Goal: Task Accomplishment & Management: Manage account settings

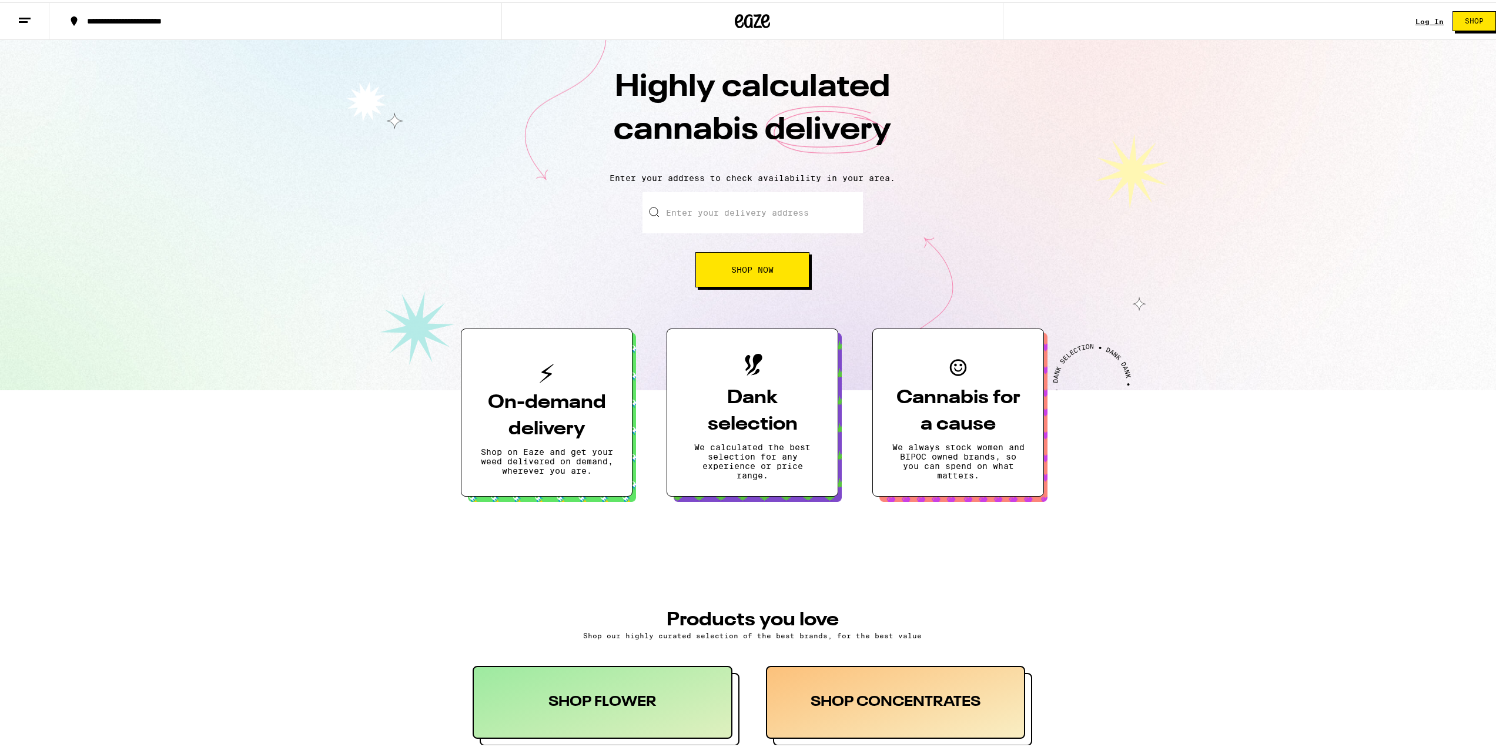
click at [1429, 21] on div "Log In" at bounding box center [1430, 19] width 28 height 8
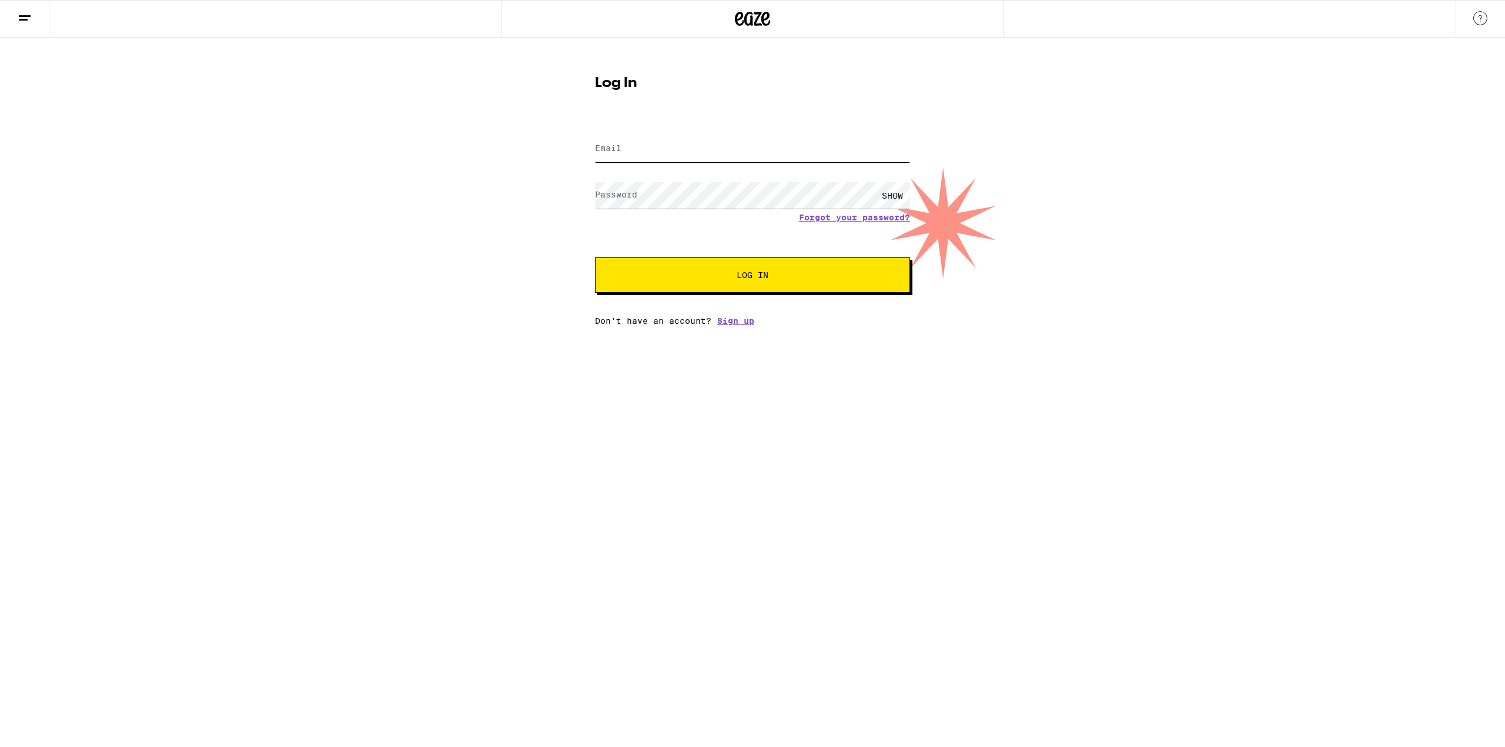
type input "[EMAIL_ADDRESS][DOMAIN_NAME]"
click at [690, 273] on span "Log In" at bounding box center [753, 275] width 220 height 8
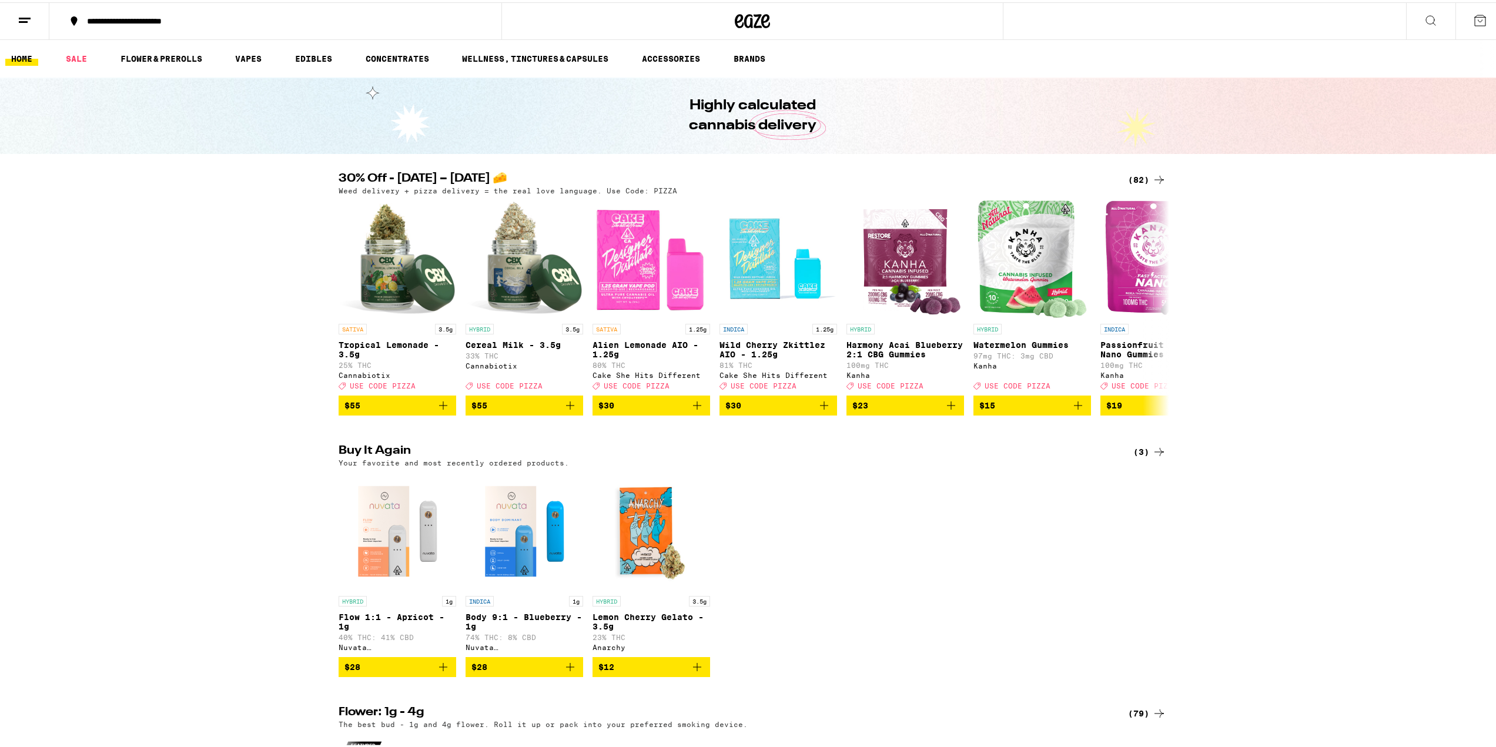
click at [26, 33] on button at bounding box center [24, 19] width 49 height 37
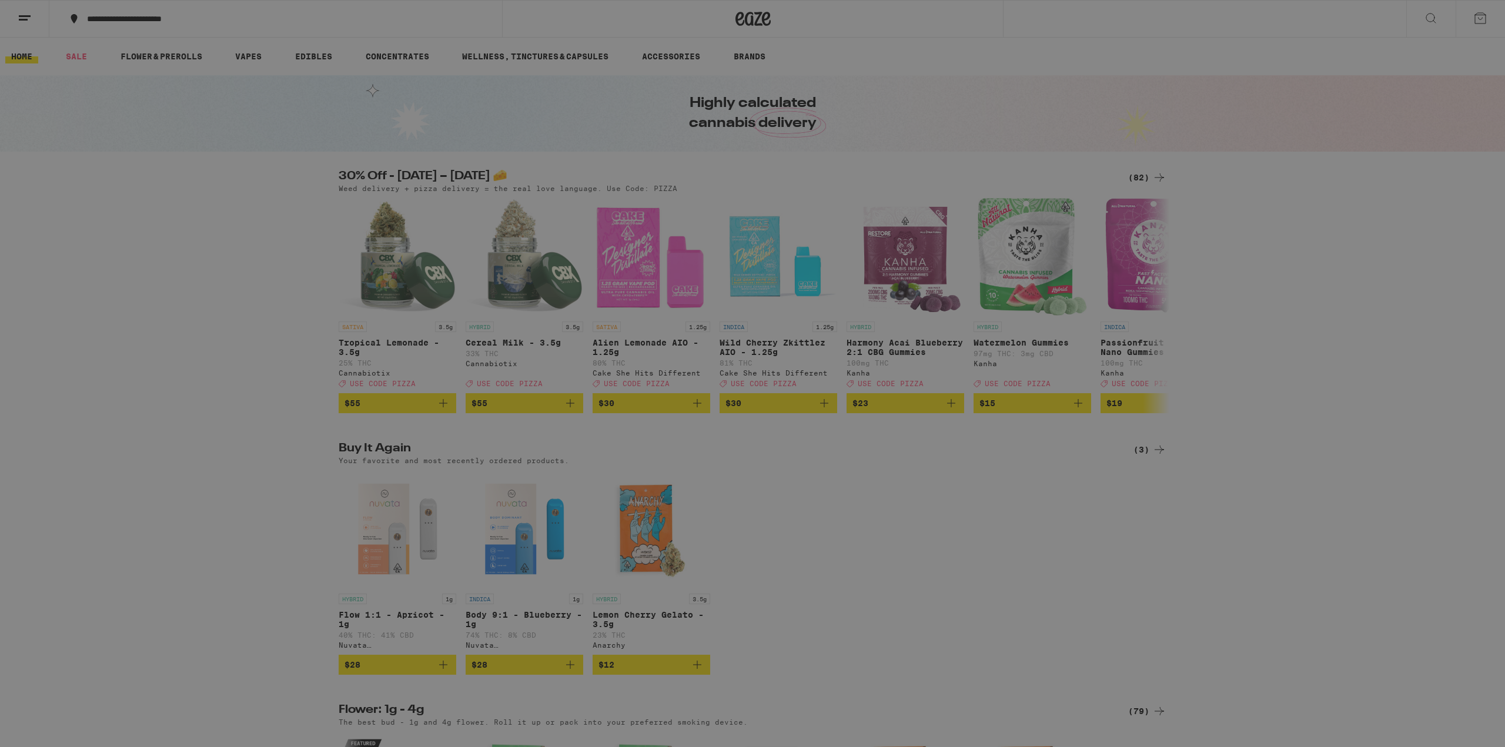
click at [379, 106] on div "Menu Shop Buy It Again Sale Flower & Prerolls Vapes Edibles Concentrates Wellne…" at bounding box center [752, 373] width 1505 height 747
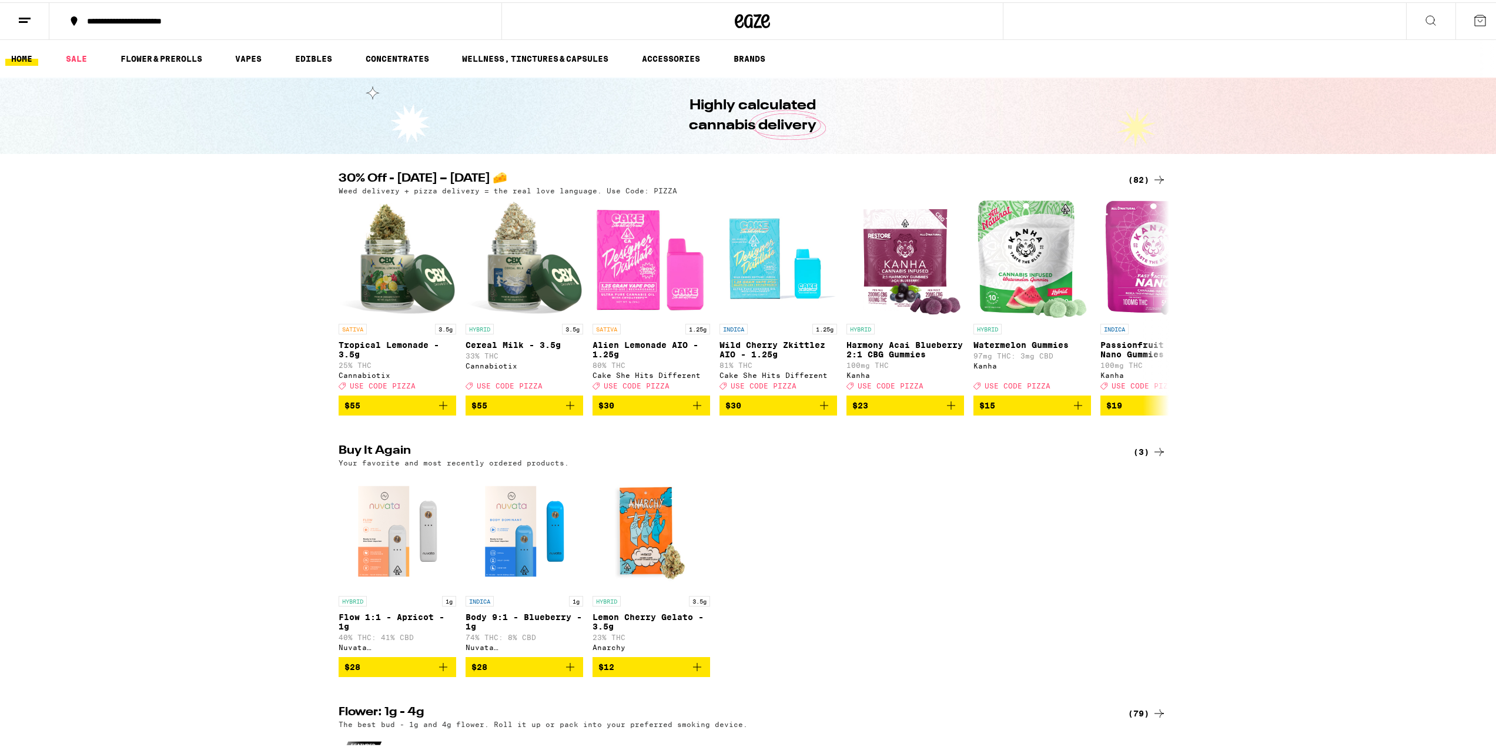
click at [21, 19] on line at bounding box center [23, 19] width 9 height 0
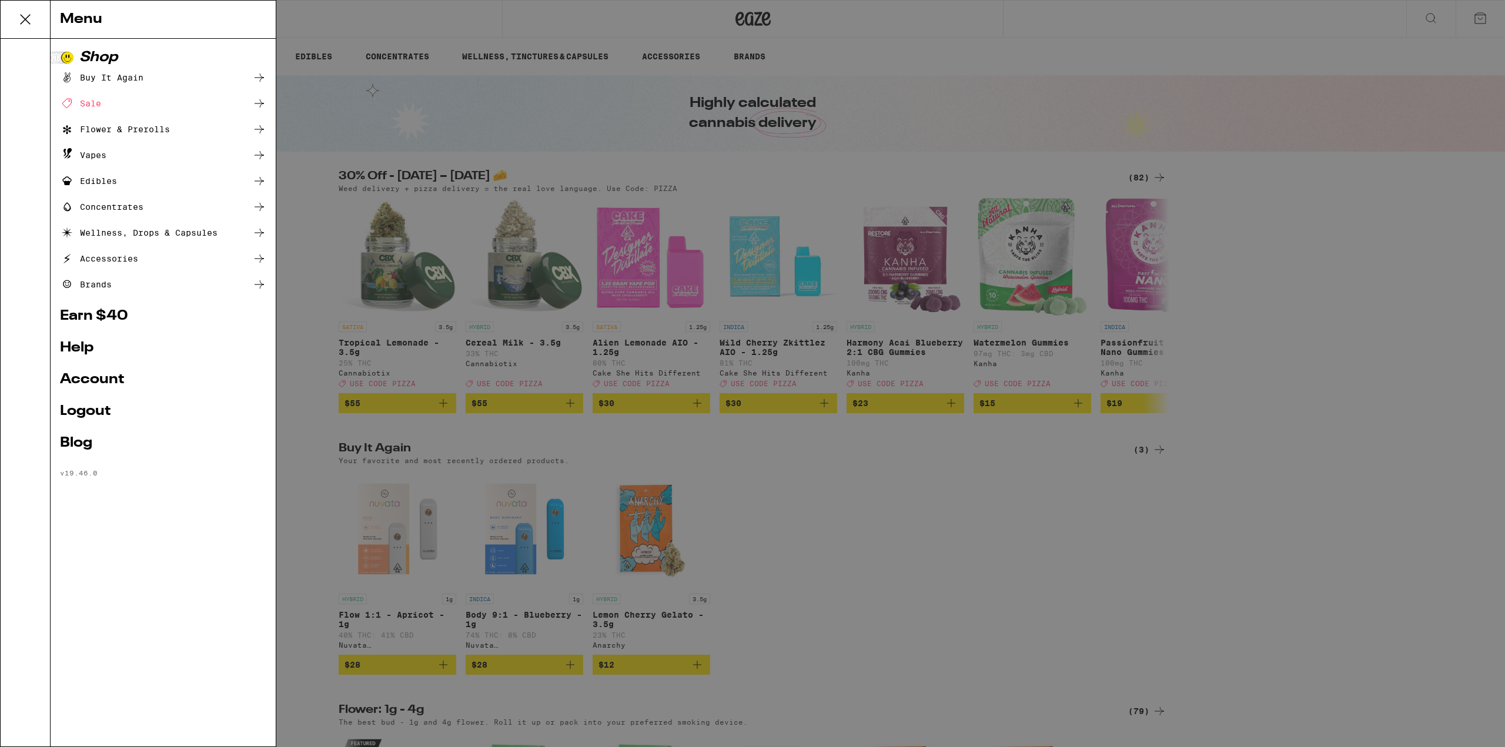
click at [99, 80] on div "Buy It Again" at bounding box center [101, 78] width 83 height 14
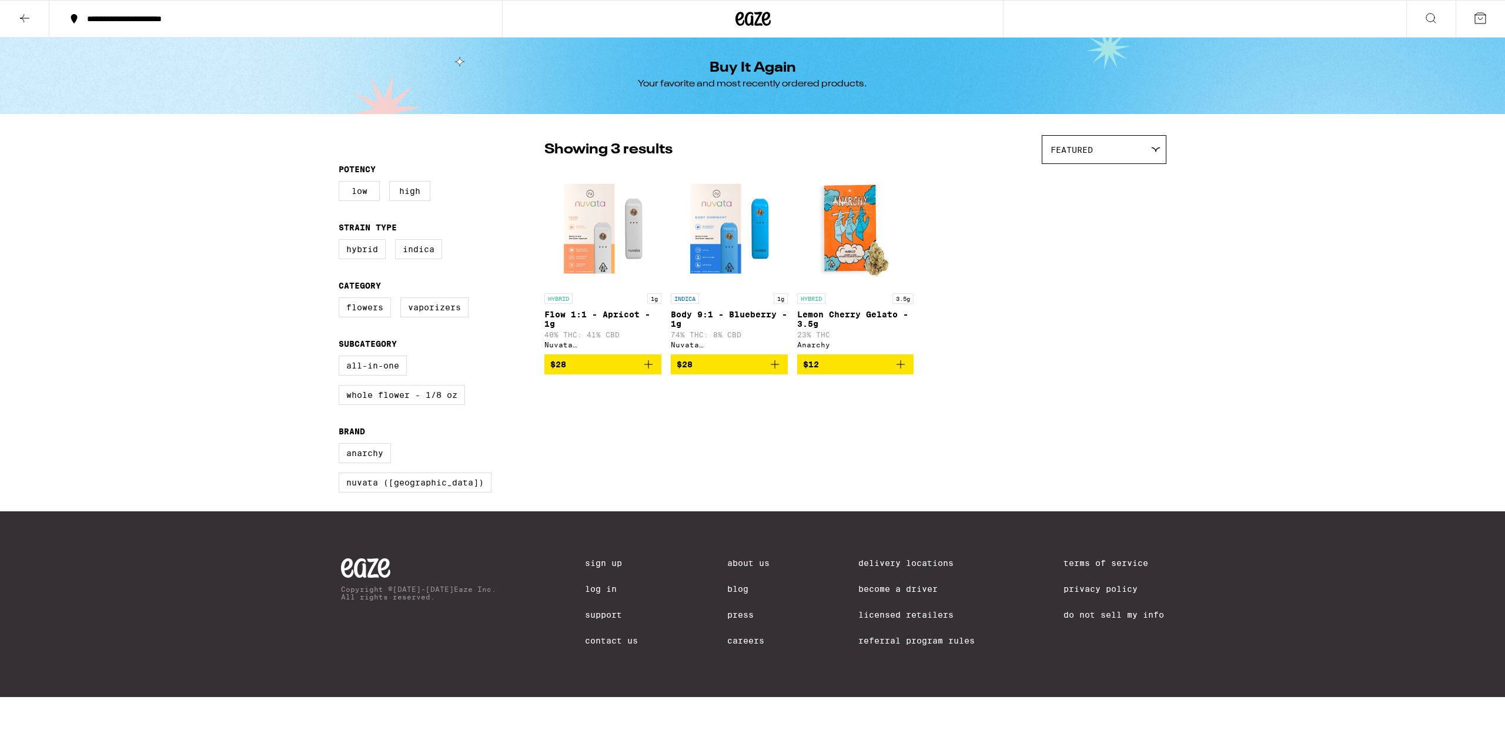
click at [18, 18] on icon at bounding box center [25, 18] width 14 height 14
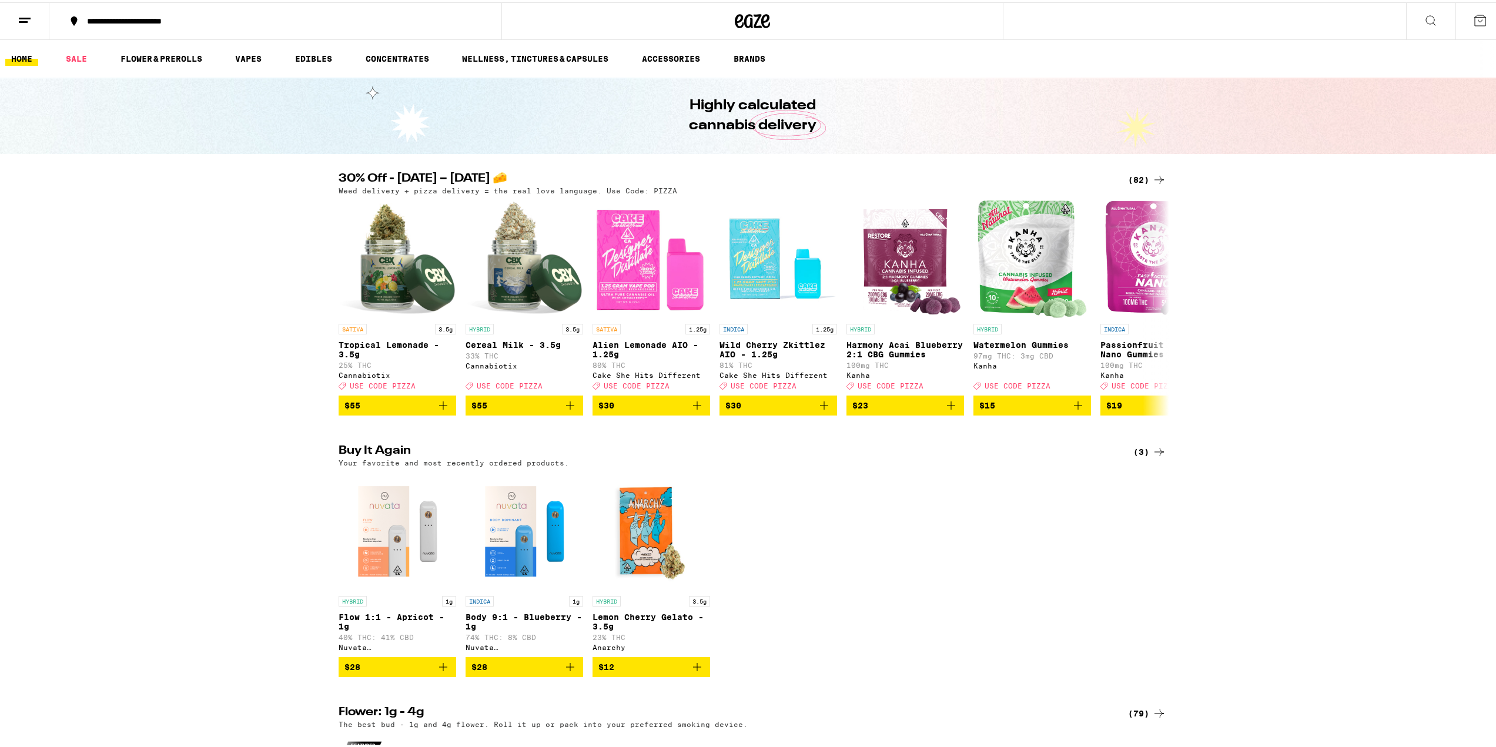
click at [22, 34] on button at bounding box center [24, 19] width 49 height 37
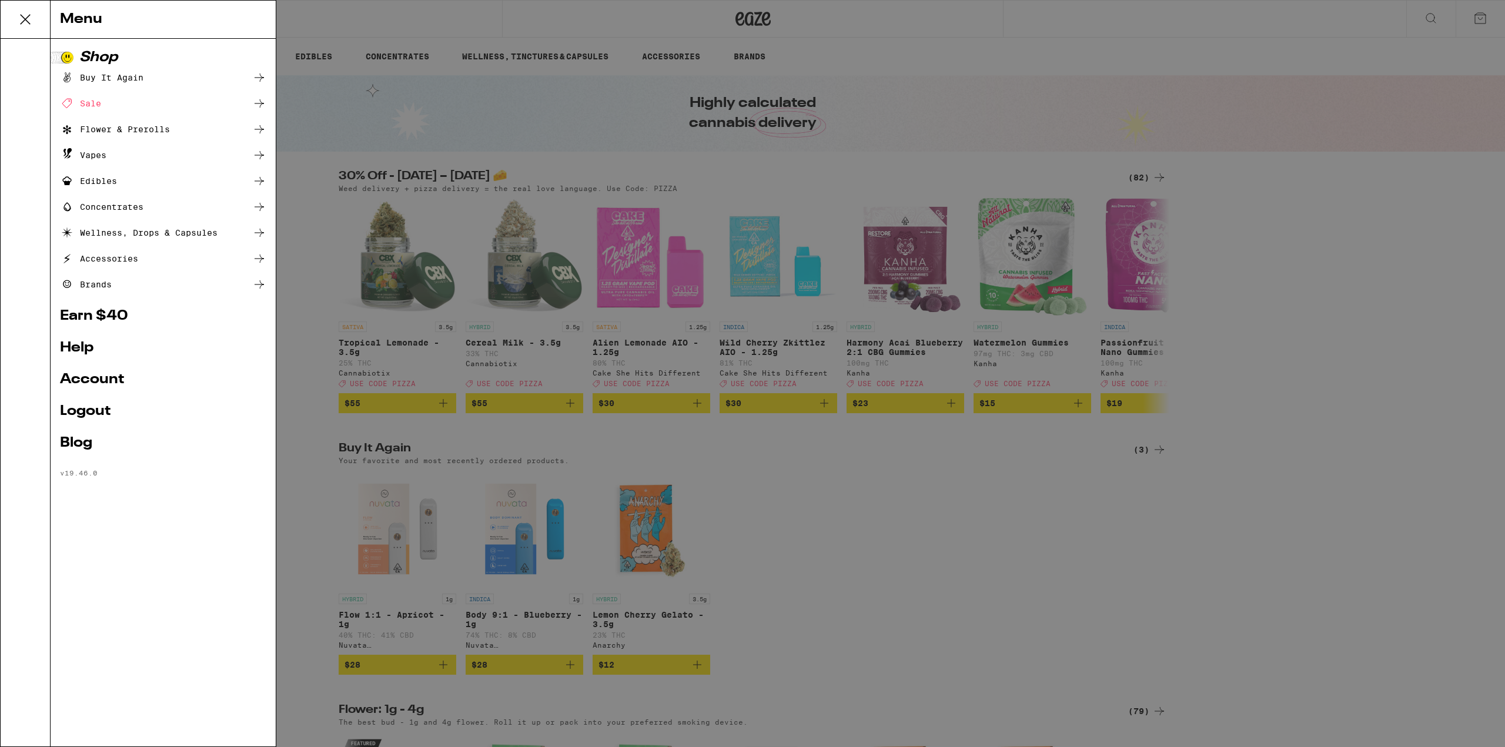
click at [83, 414] on link "Logout" at bounding box center [163, 412] width 206 height 14
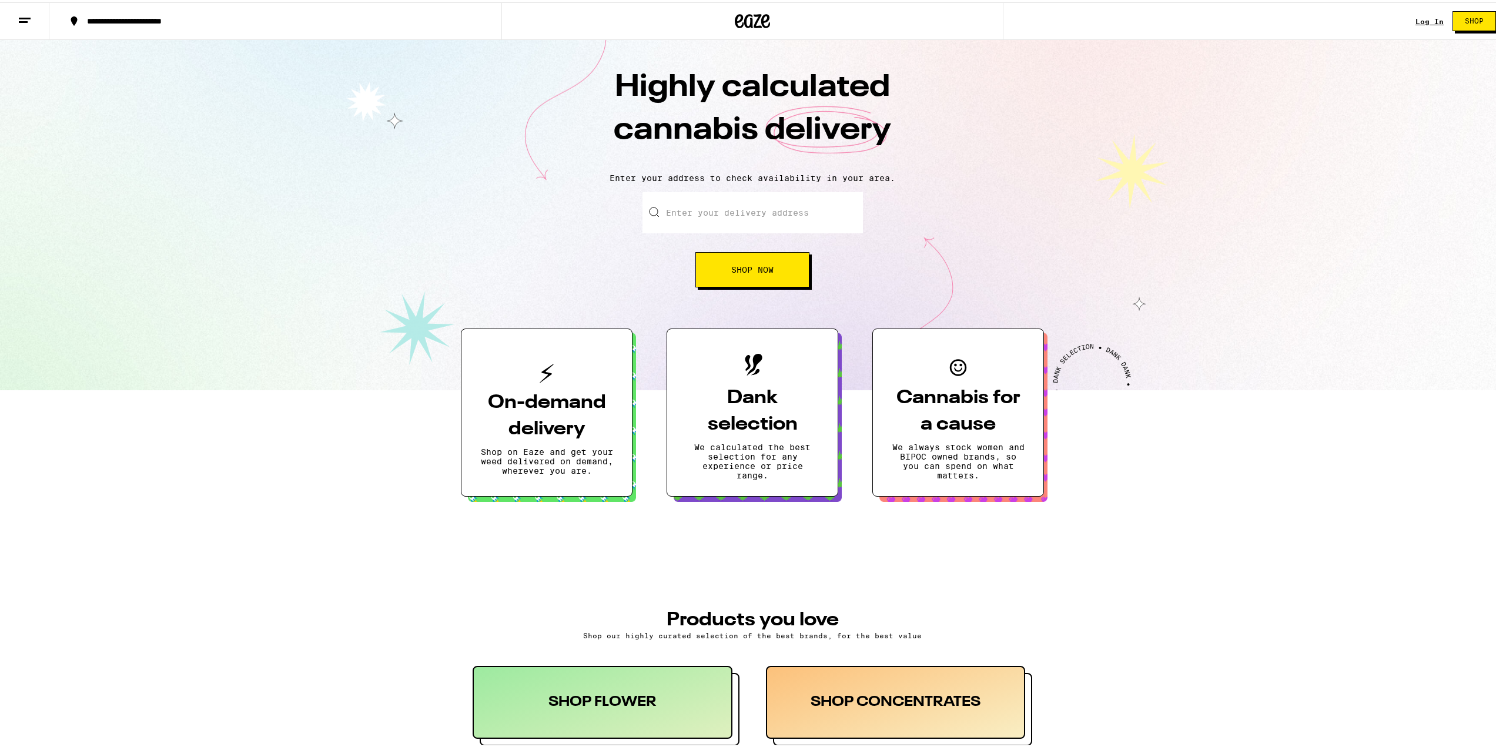
click at [1428, 17] on div "Log In" at bounding box center [1430, 19] width 28 height 8
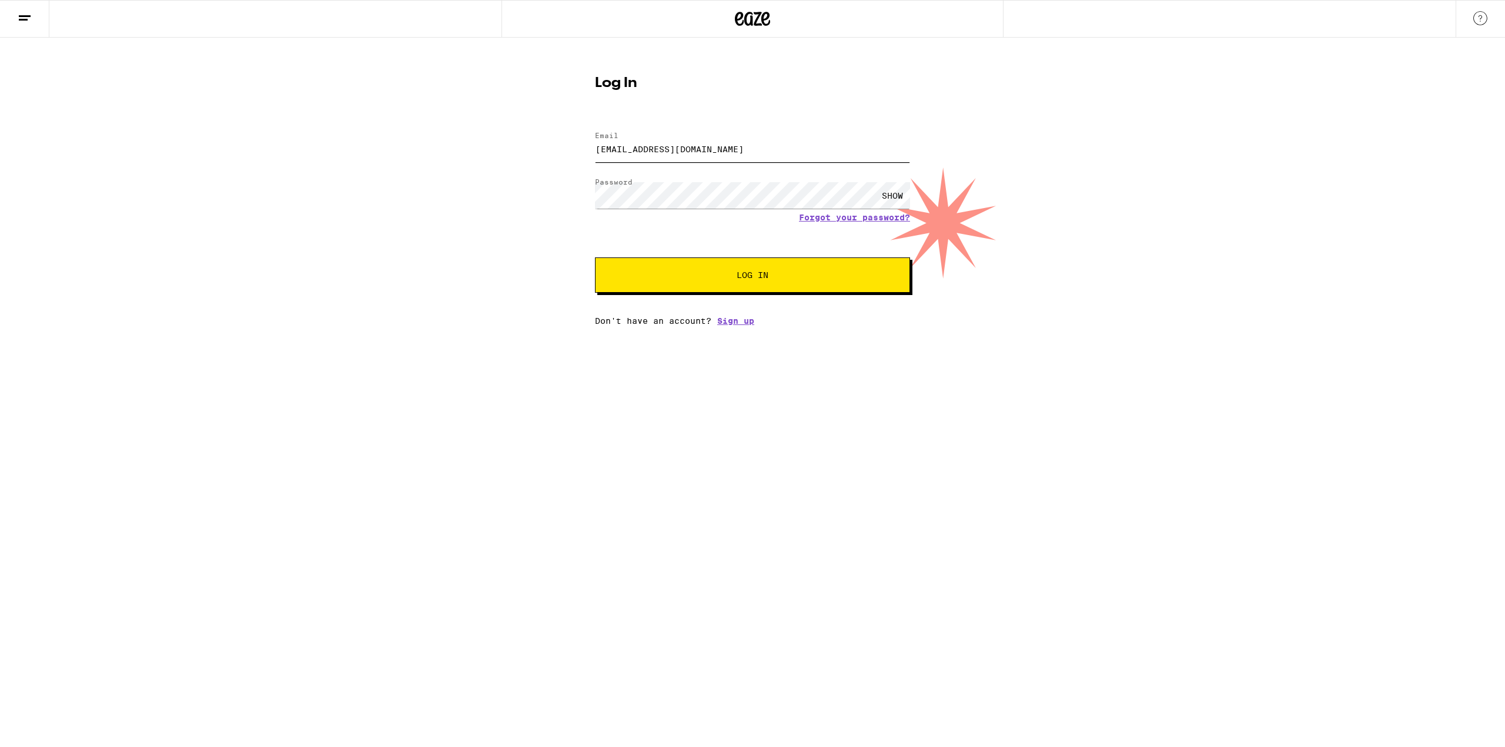
click at [803, 141] on input "[EMAIL_ADDRESS][DOMAIN_NAME]" at bounding box center [752, 149] width 315 height 26
type input "[EMAIL_ADDRESS][DOMAIN_NAME]"
click at [679, 279] on span "Log In" at bounding box center [753, 275] width 220 height 8
